Goal: Navigation & Orientation: Understand site structure

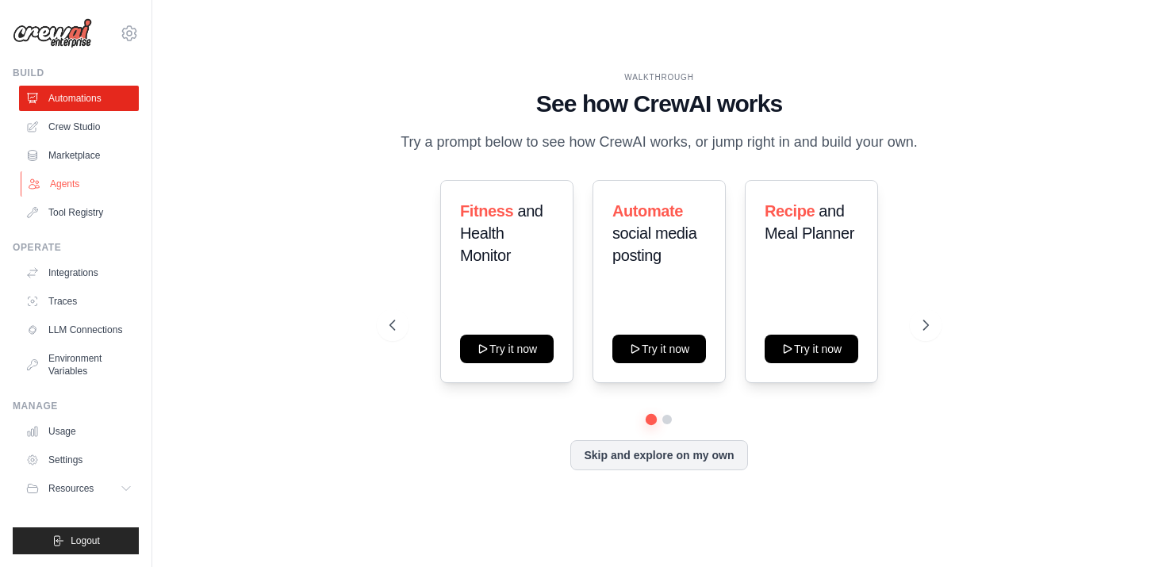
click at [80, 189] on link "Agents" at bounding box center [81, 183] width 120 height 25
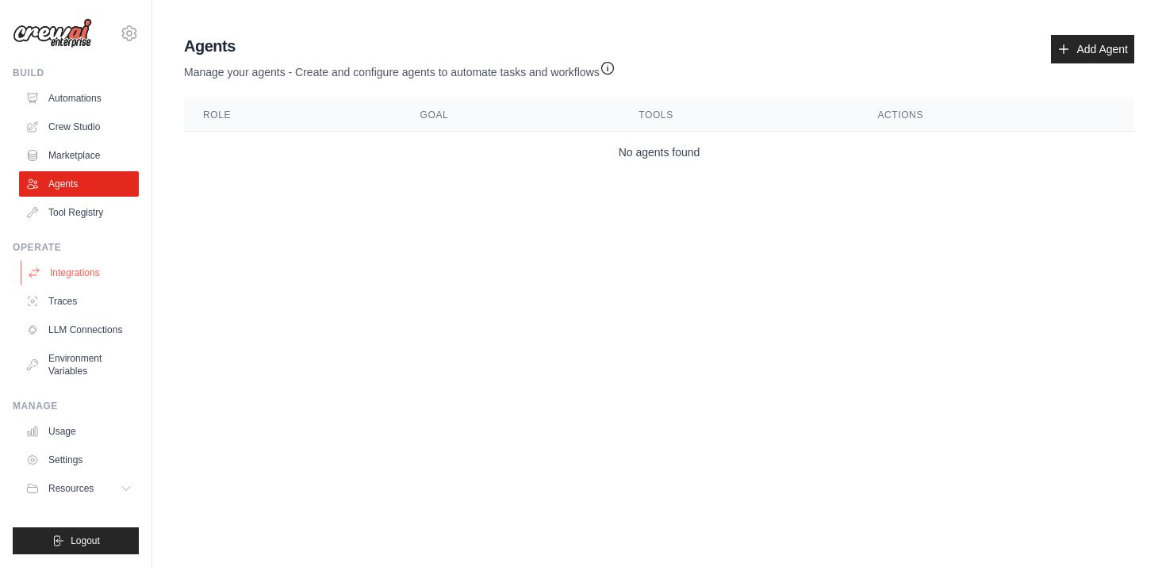
click at [95, 277] on link "Integrations" at bounding box center [81, 272] width 120 height 25
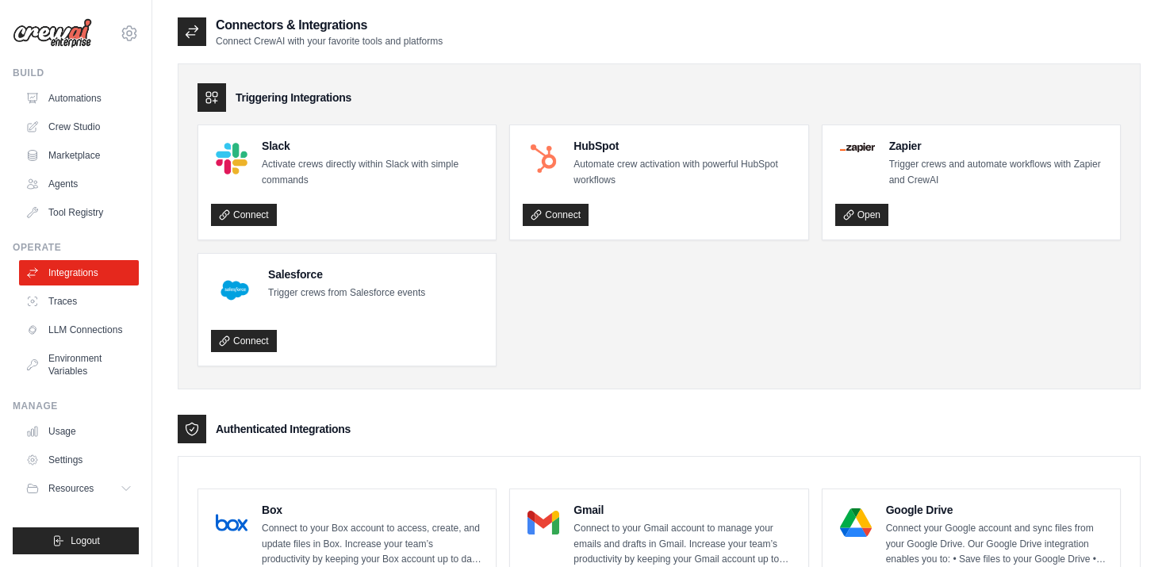
click at [320, 288] on p "Trigger crews from Salesforce events" at bounding box center [346, 294] width 157 height 16
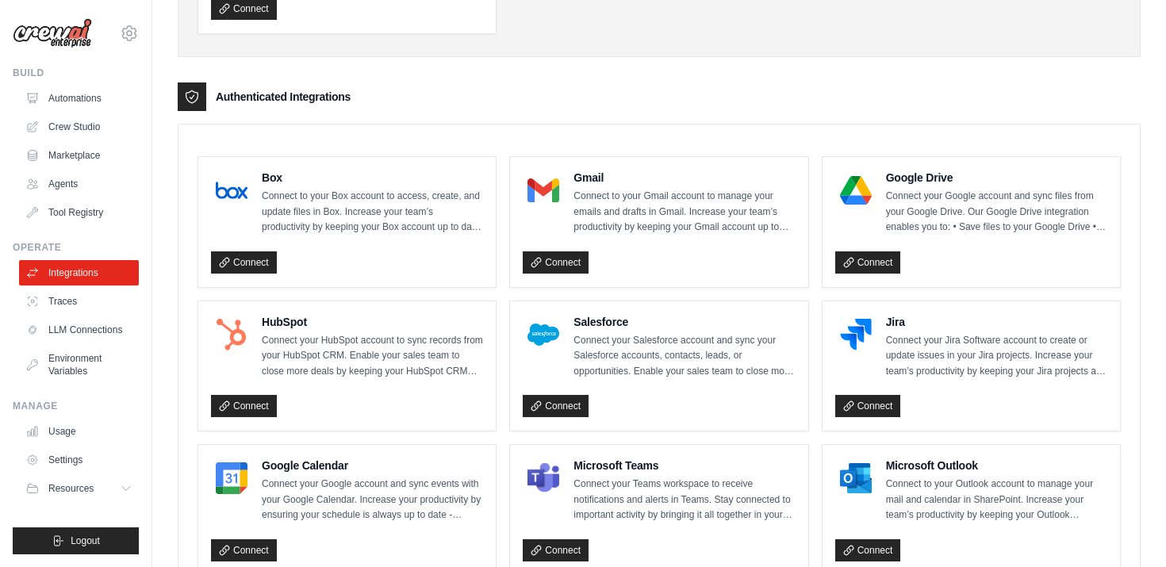
scroll to position [335, 0]
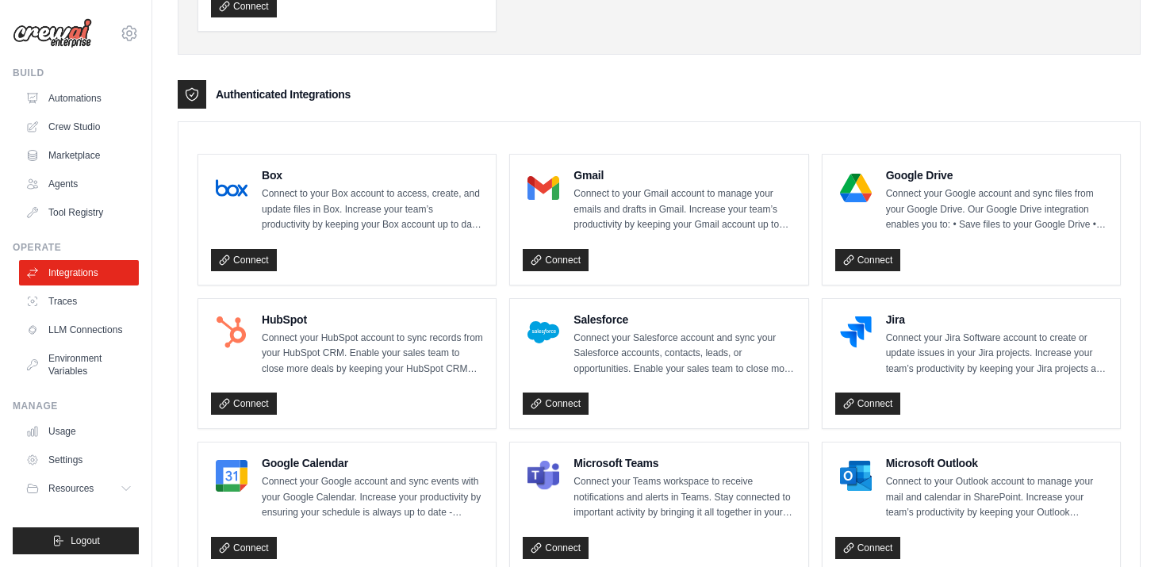
click at [666, 335] on p "Connect your Salesforce account and sync your Salesforce accounts, contacts, le…" at bounding box center [683, 354] width 221 height 47
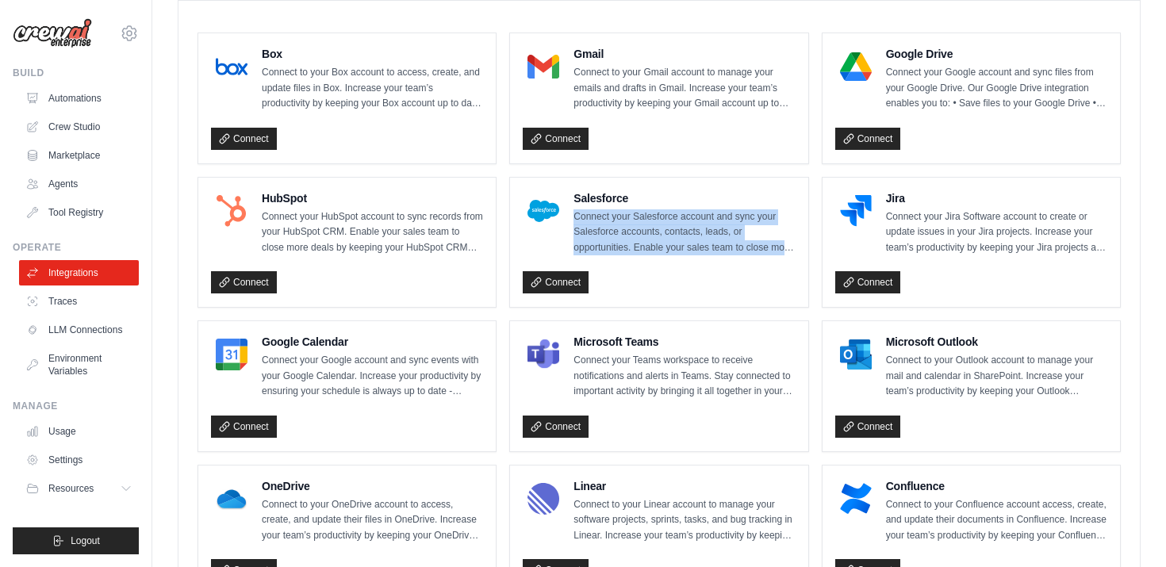
scroll to position [459, 0]
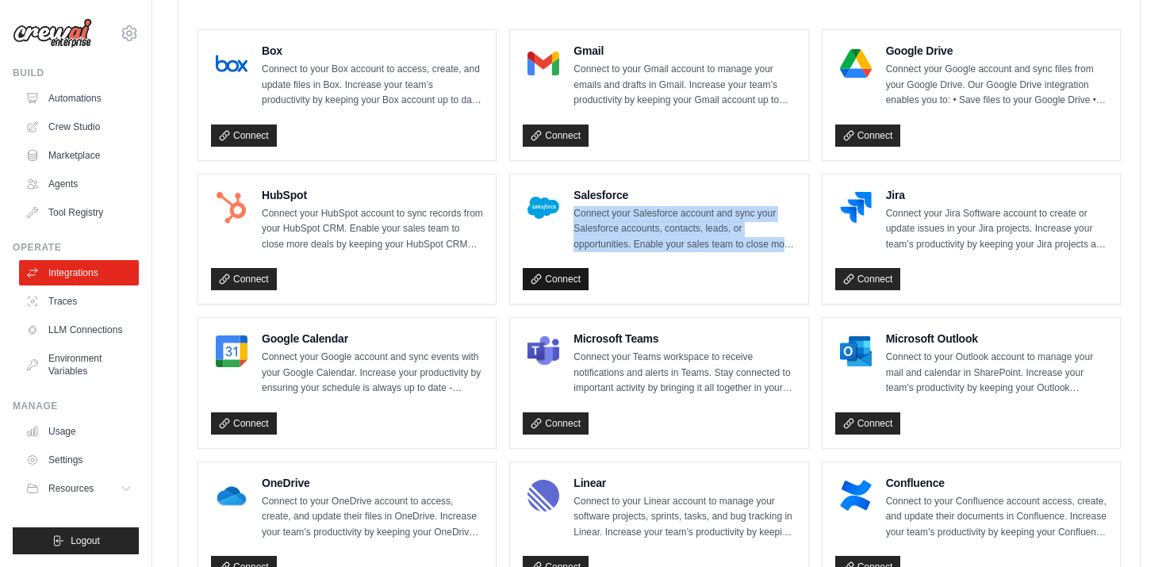
click at [569, 276] on link "Connect" at bounding box center [556, 279] width 66 height 22
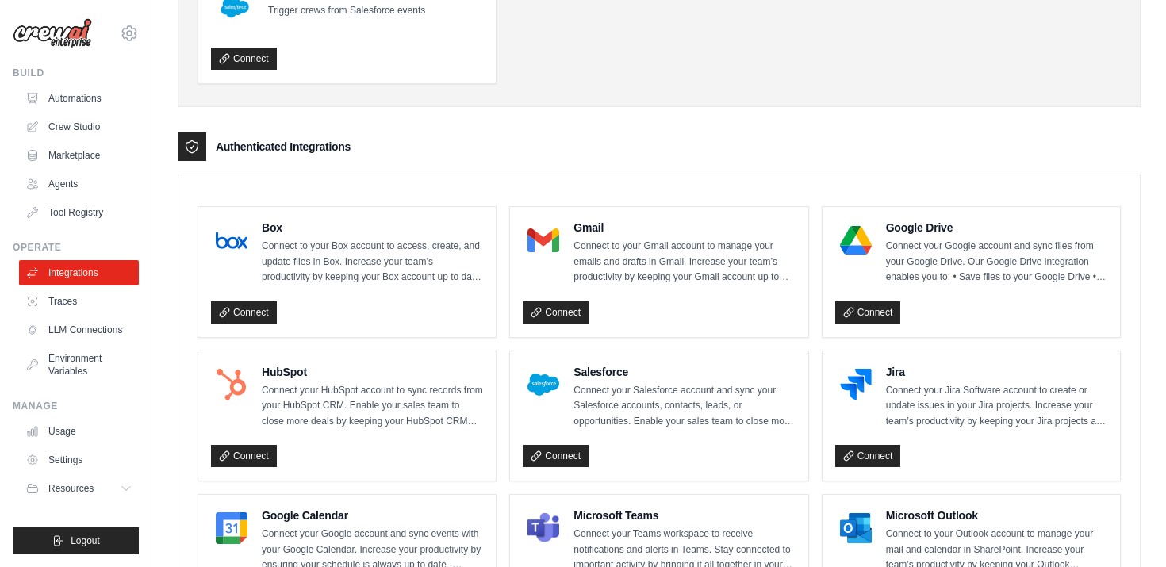
scroll to position [0, 0]
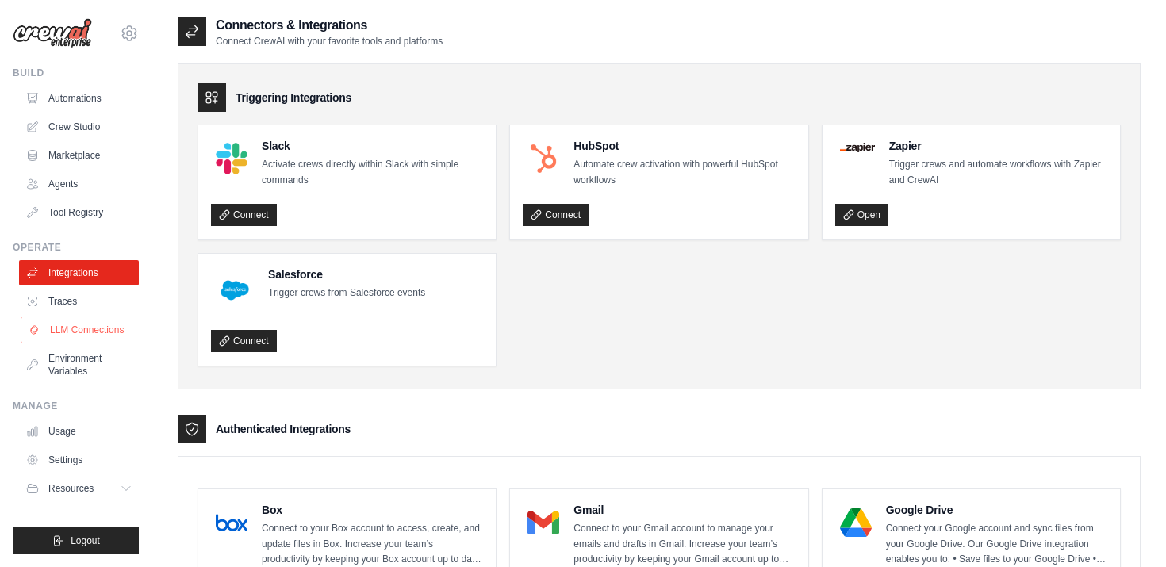
click at [96, 336] on link "LLM Connections" at bounding box center [81, 329] width 120 height 25
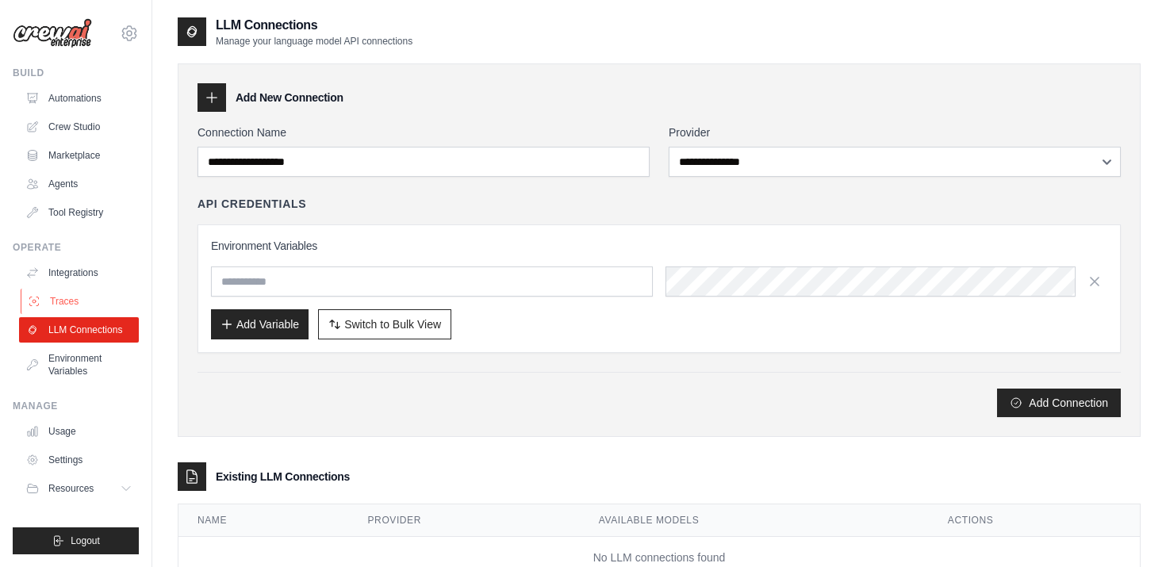
click at [93, 299] on link "Traces" at bounding box center [81, 301] width 120 height 25
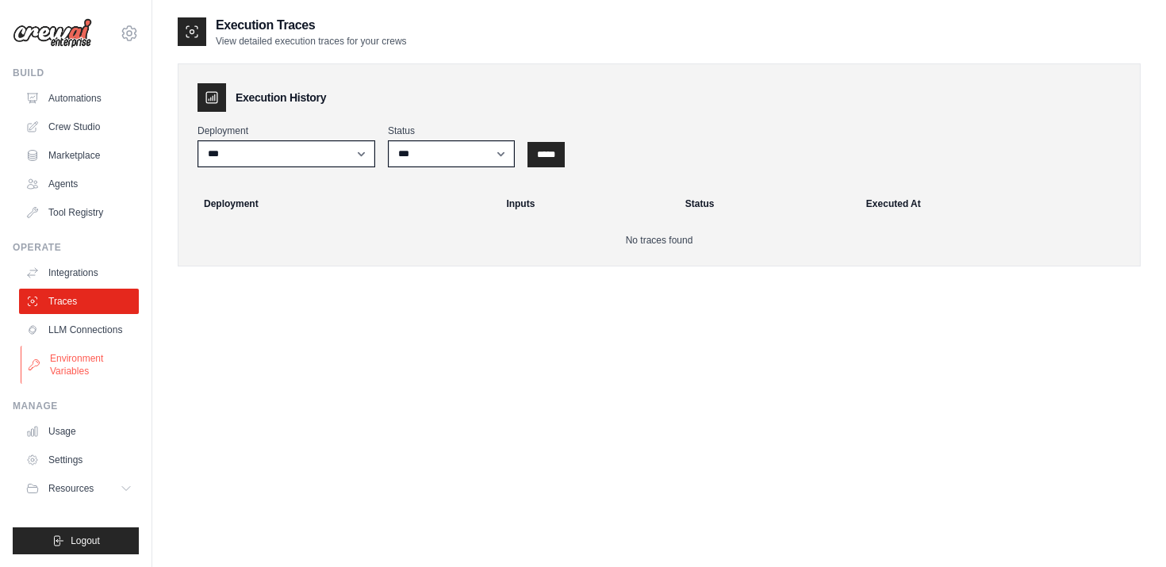
click at [94, 359] on link "Environment Variables" at bounding box center [81, 365] width 120 height 38
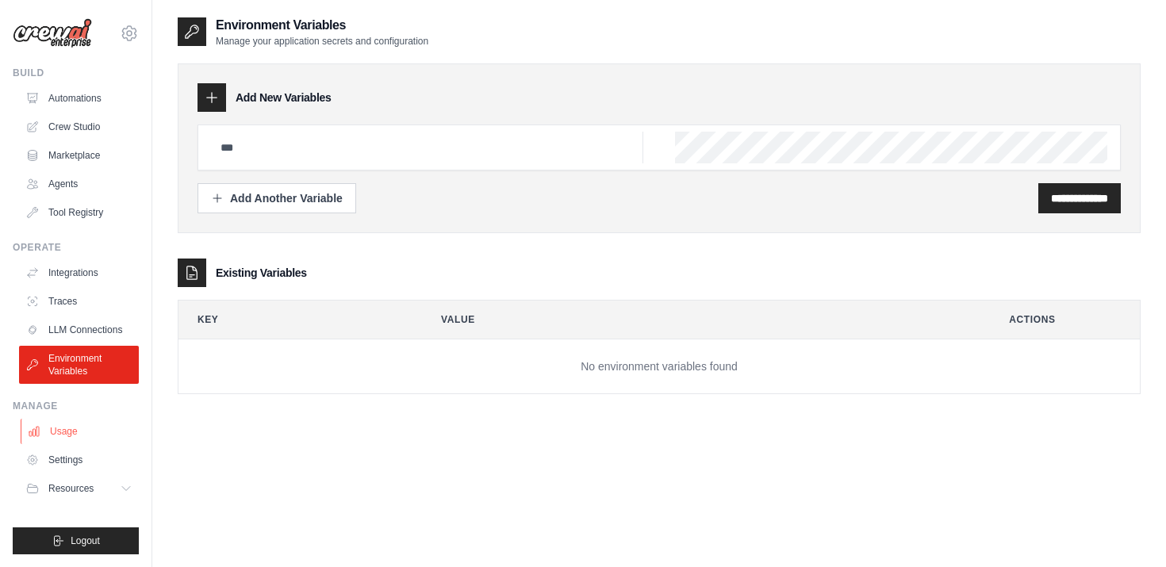
click at [105, 433] on link "Usage" at bounding box center [81, 431] width 120 height 25
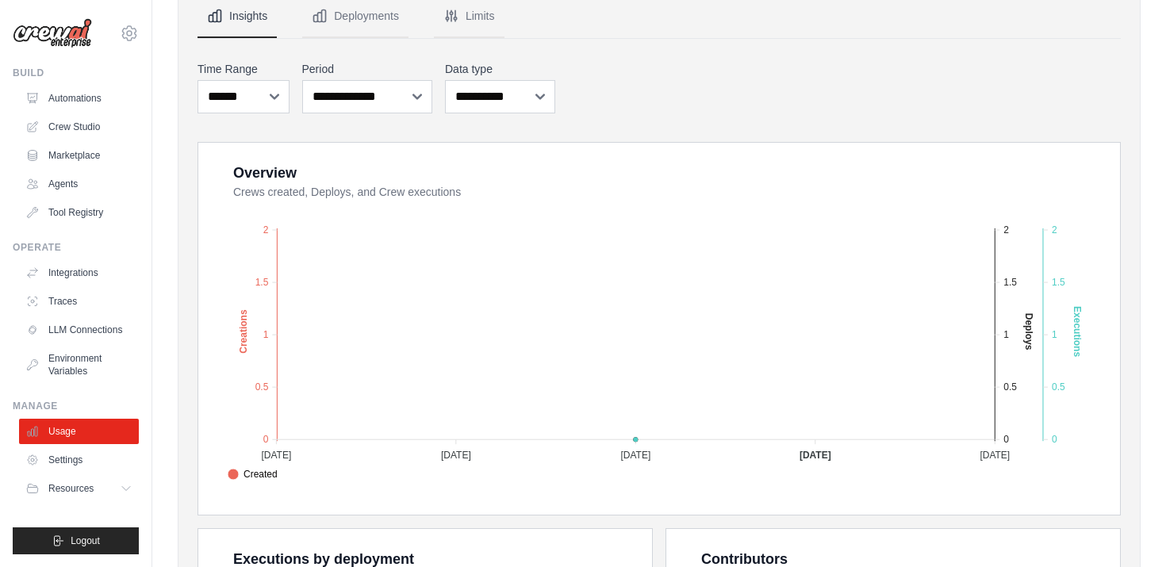
scroll to position [69, 0]
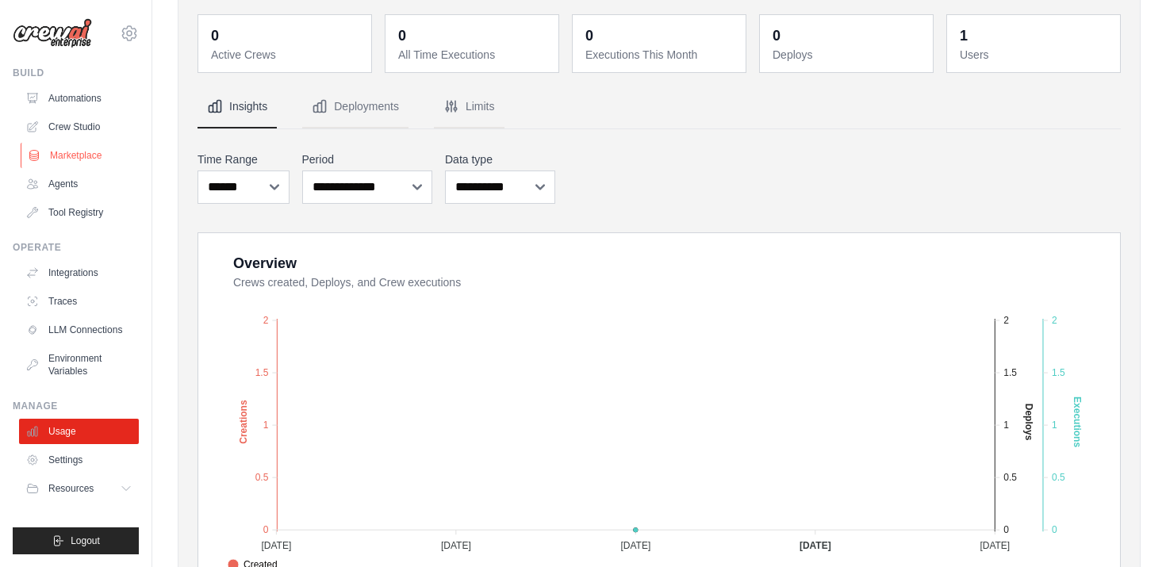
click at [81, 159] on link "Marketplace" at bounding box center [81, 155] width 120 height 25
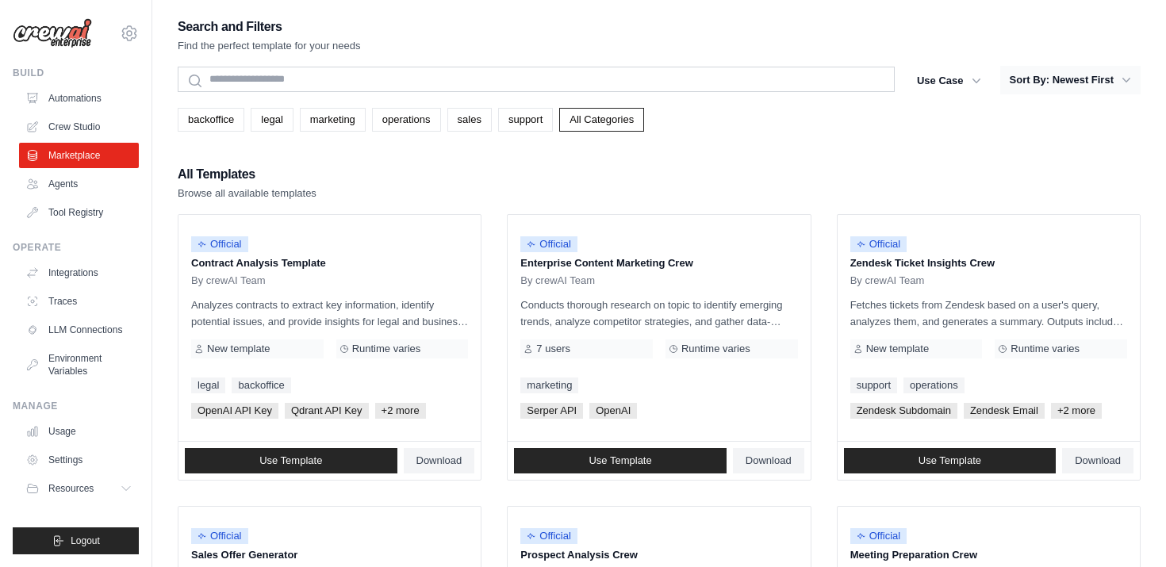
click at [1099, 83] on button "Sort By: Newest First" at bounding box center [1070, 80] width 140 height 29
click at [90, 118] on link "Crew Studio" at bounding box center [81, 126] width 120 height 25
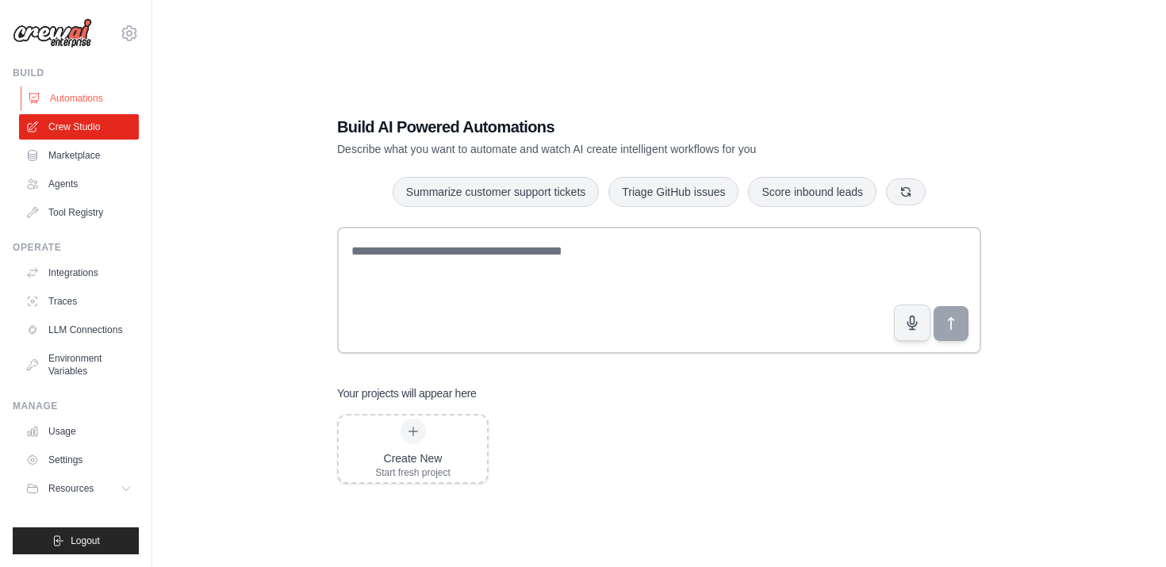
click at [74, 94] on link "Automations" at bounding box center [81, 98] width 120 height 25
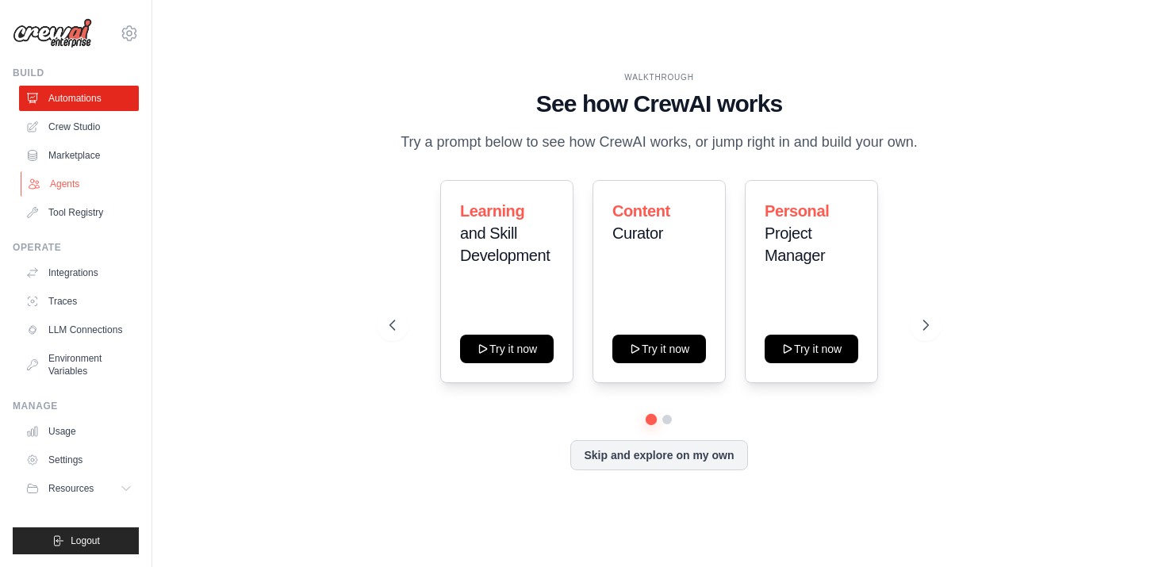
click at [74, 186] on link "Agents" at bounding box center [81, 183] width 120 height 25
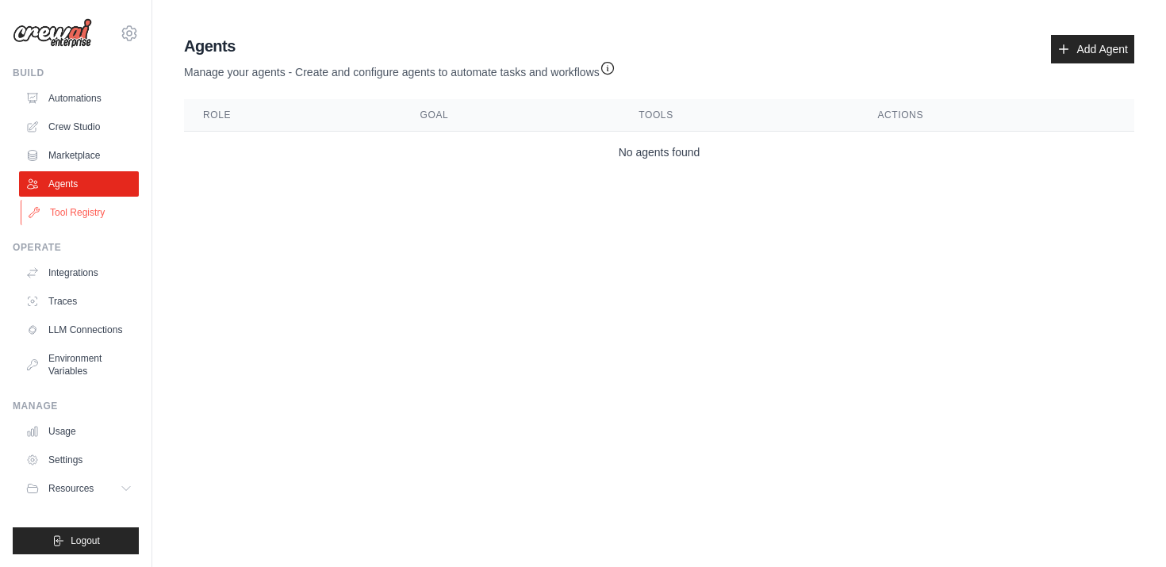
click at [82, 207] on link "Tool Registry" at bounding box center [81, 212] width 120 height 25
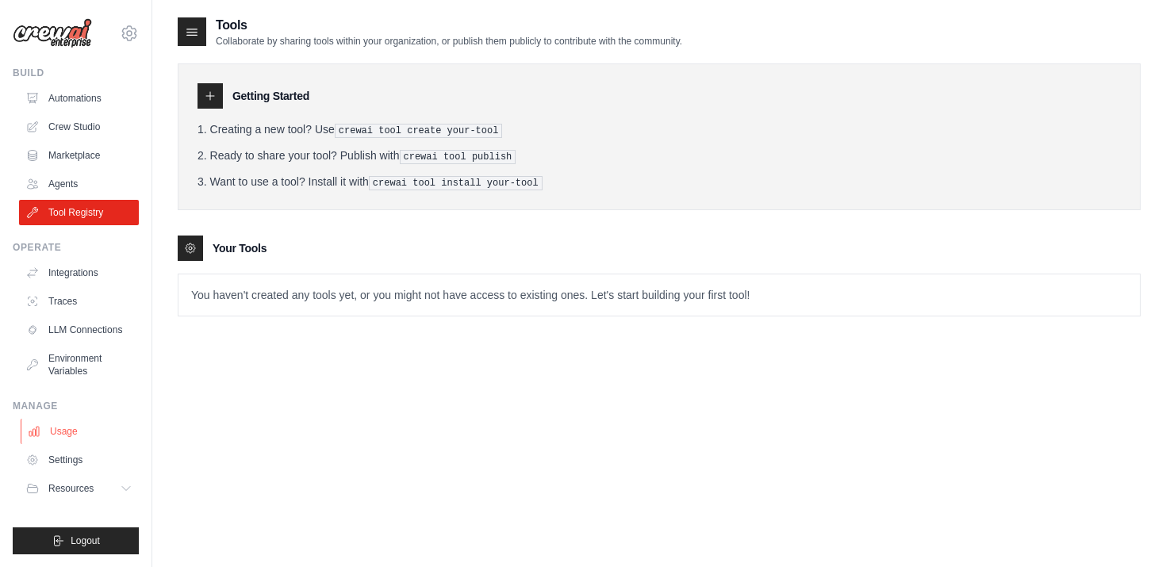
scroll to position [32, 0]
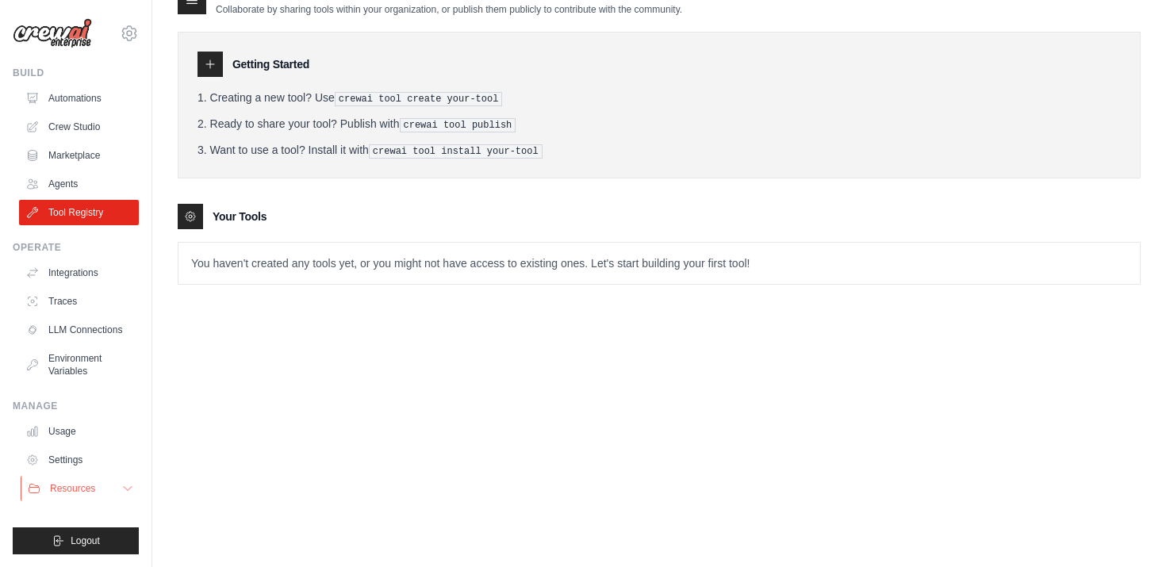
click at [82, 490] on span "Resources" at bounding box center [72, 488] width 45 height 13
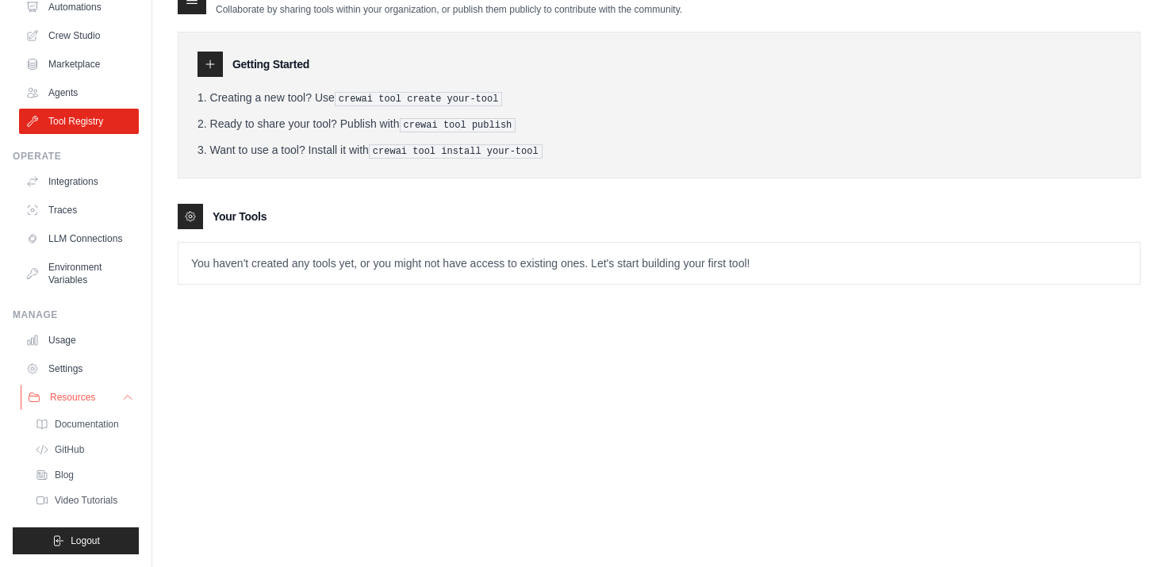
click at [109, 399] on button "Resources" at bounding box center [81, 397] width 120 height 25
